Goal: Find specific page/section: Find specific page/section

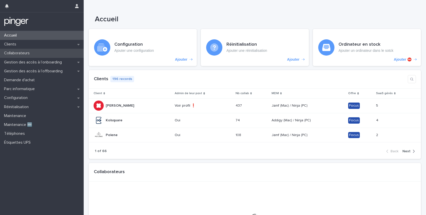
click at [34, 53] on div "Collaborateurs" at bounding box center [42, 53] width 84 height 9
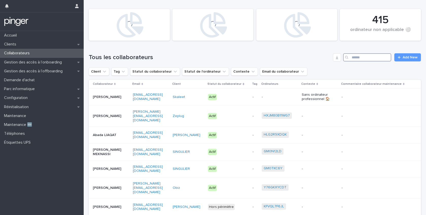
click at [353, 57] on input "Search" at bounding box center [367, 57] width 48 height 8
type input "*****"
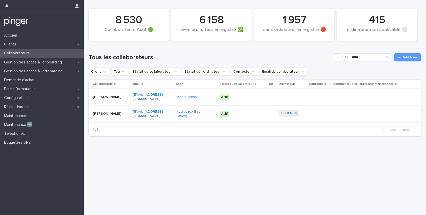
click at [124, 116] on p "[PERSON_NAME]" at bounding box center [109, 114] width 32 height 4
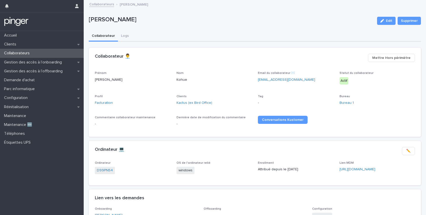
scroll to position [48, 0]
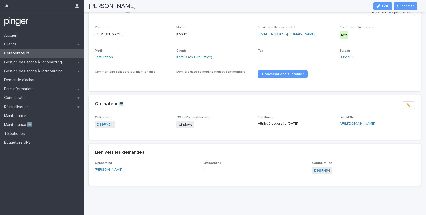
click at [107, 169] on link "[PERSON_NAME]" at bounding box center [109, 169] width 28 height 5
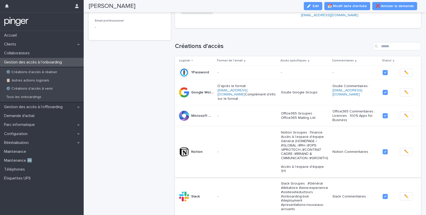
scroll to position [73, 0]
